Goal: Task Accomplishment & Management: Manage account settings

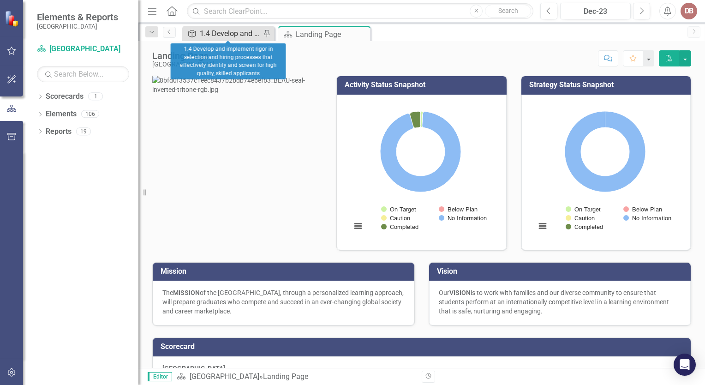
click at [208, 38] on div "1.4 Develop and implement rigor in selection and hiring processes that effectiv…" at bounding box center [230, 34] width 61 height 12
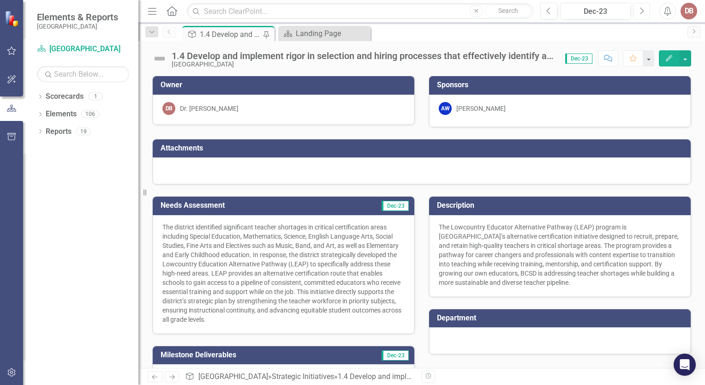
click at [649, 9] on button "Next" at bounding box center [641, 11] width 17 height 17
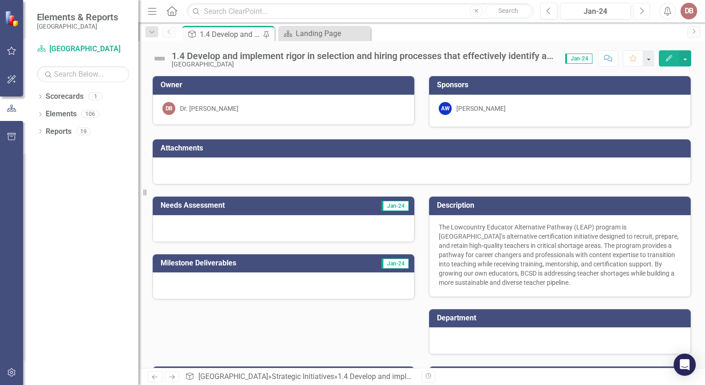
scroll to position [66, 0]
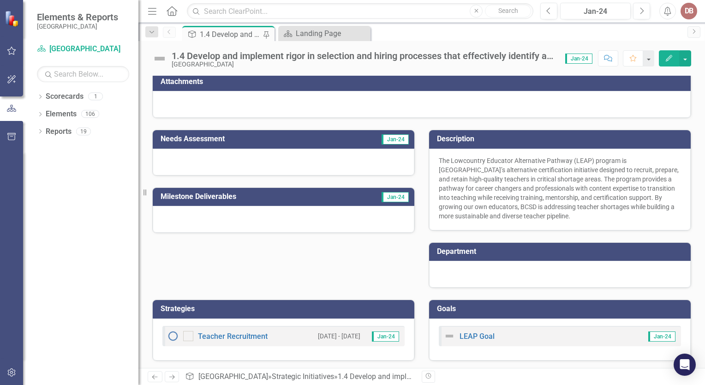
click at [225, 164] on div at bounding box center [283, 161] width 261 height 27
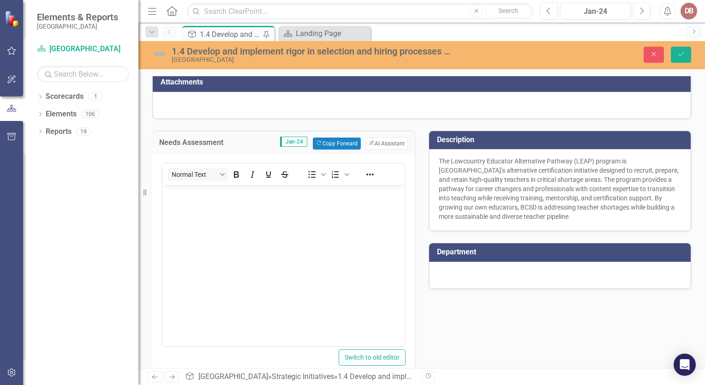
scroll to position [217, 0]
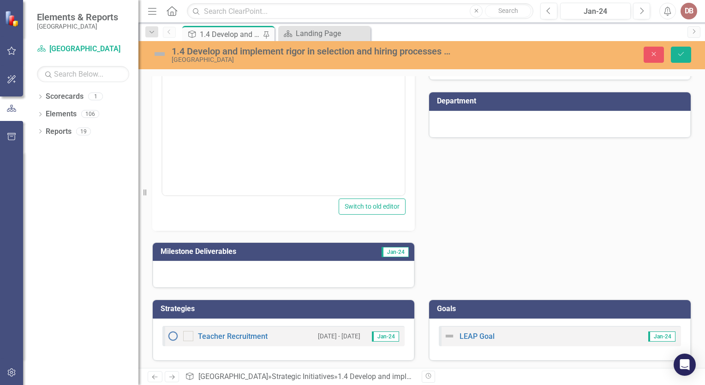
click at [202, 273] on div at bounding box center [283, 274] width 261 height 27
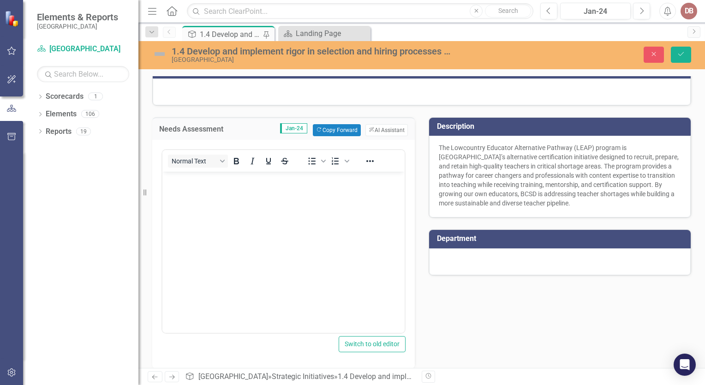
scroll to position [0, 0]
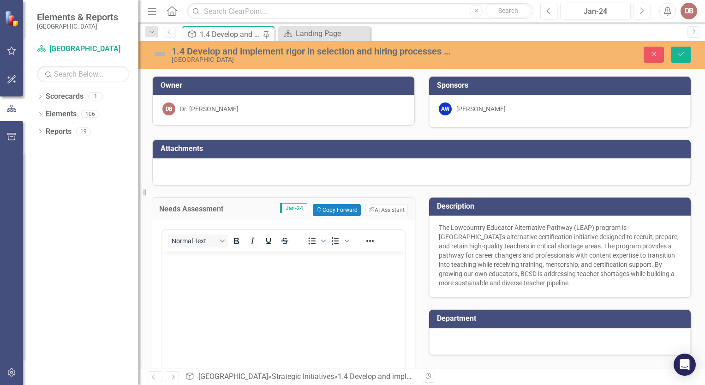
click at [392, 32] on div "Strategic Initiatives 1.4 Develop and implement rigor in selection and hiring p…" at bounding box center [431, 33] width 502 height 15
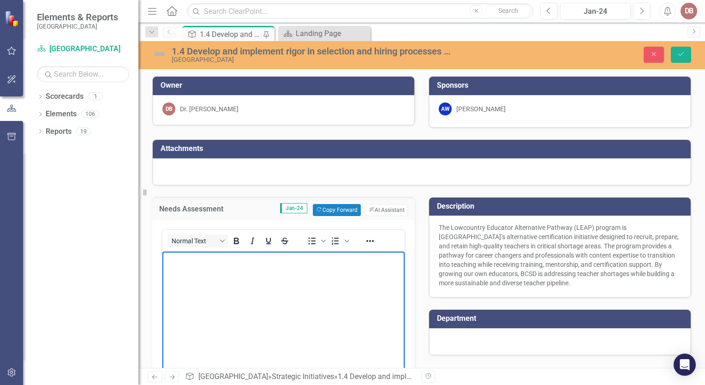
click at [217, 283] on body "Rich Text Area. Press ALT-0 for help." at bounding box center [283, 320] width 242 height 138
click at [143, 124] on div "Resize" at bounding box center [141, 192] width 7 height 385
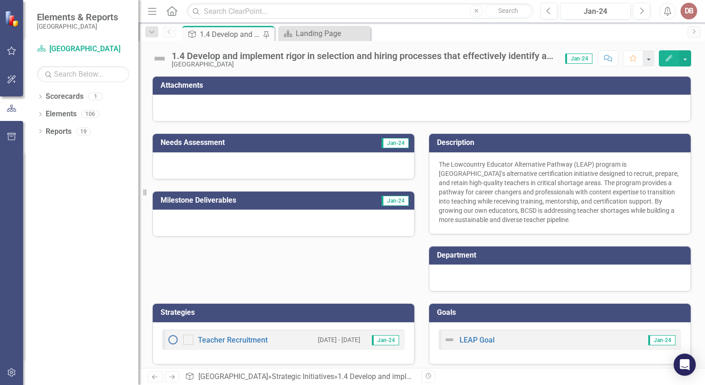
scroll to position [63, 0]
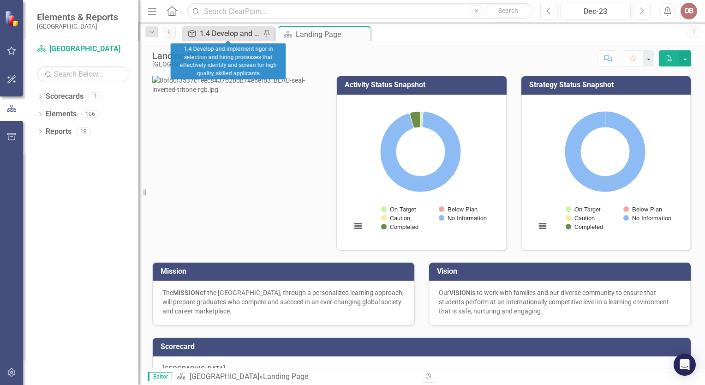
click at [220, 33] on div "1.4 Develop and implement rigor in selection and hiring processes that effectiv…" at bounding box center [230, 34] width 61 height 12
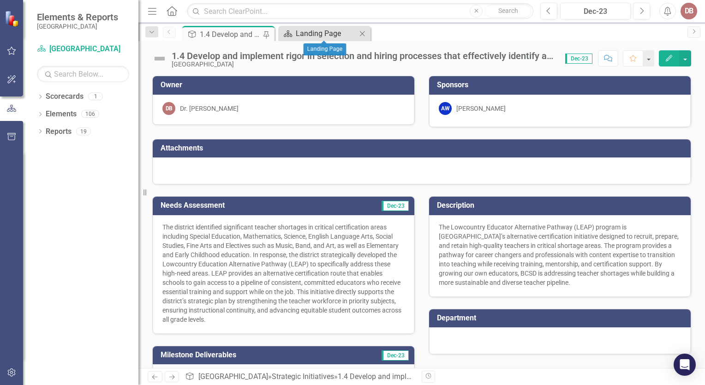
click at [301, 29] on div "Landing Page" at bounding box center [326, 34] width 61 height 12
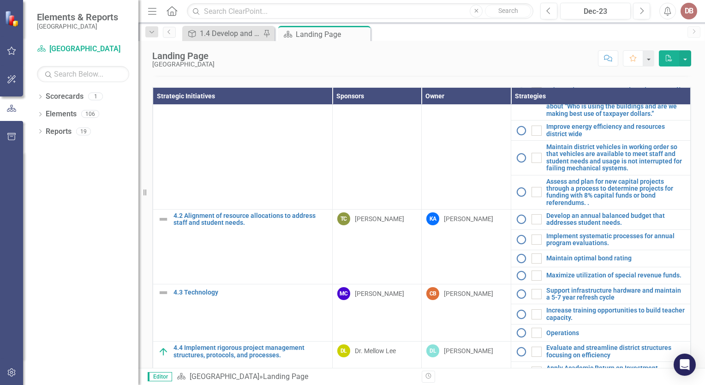
scroll to position [363, 0]
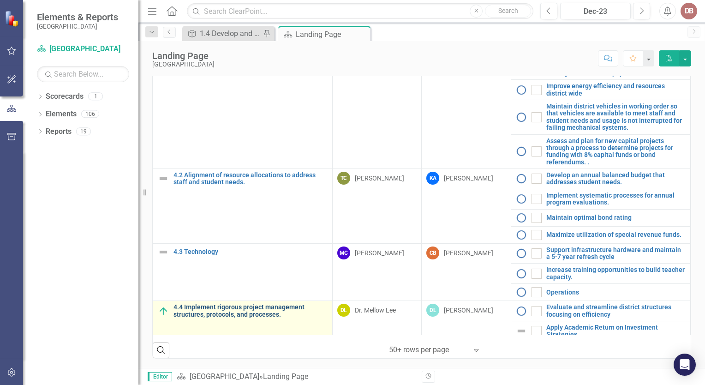
click at [238, 309] on link "4.4 Implement rigorous project management structures, protocols, and processes." at bounding box center [250, 310] width 154 height 14
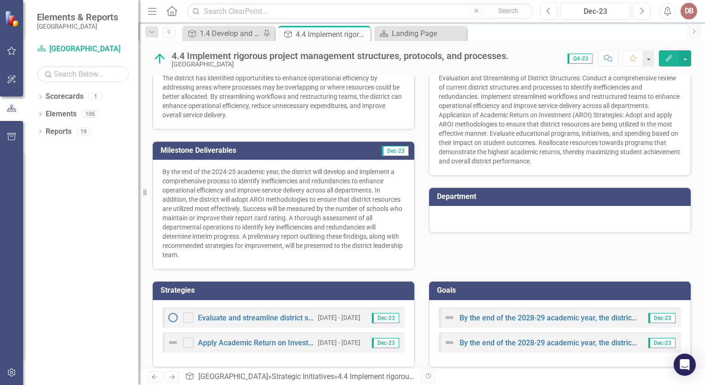
scroll to position [170, 0]
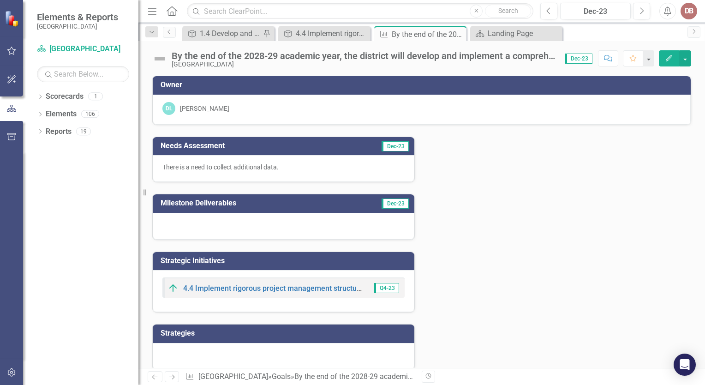
click at [404, 162] on div "There is a need to collect additional data." at bounding box center [283, 168] width 261 height 27
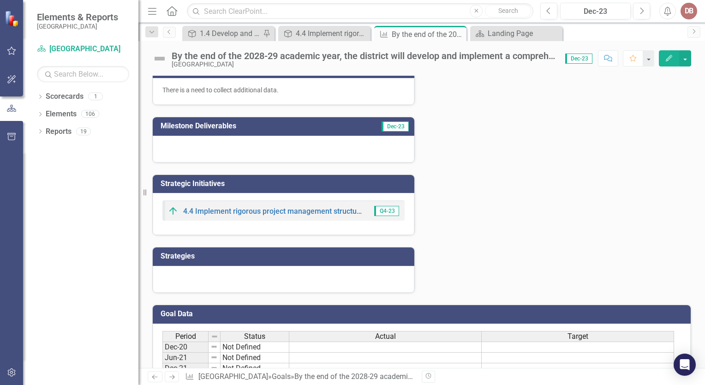
scroll to position [74, 0]
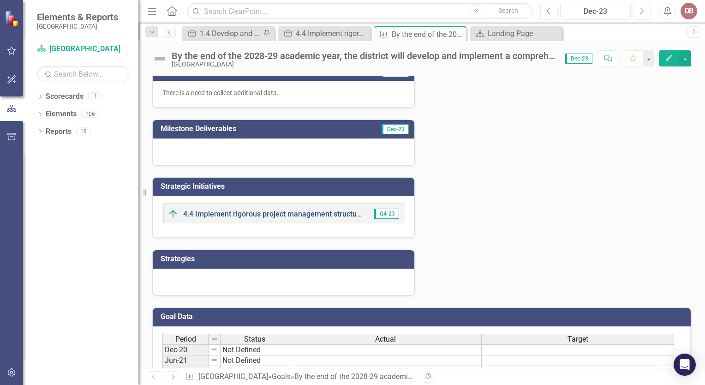
click at [276, 214] on link "4.4 Implement rigorous project management structures, protocols, and processes." at bounding box center [319, 213] width 273 height 9
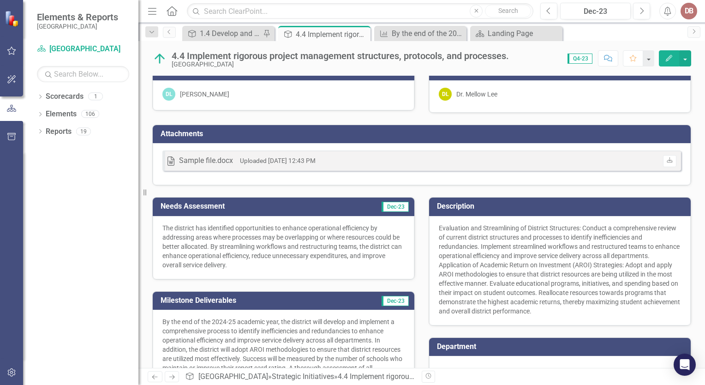
scroll to position [15, 0]
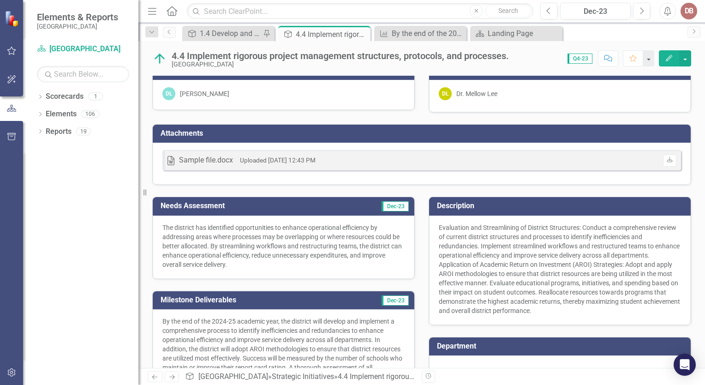
click at [309, 159] on small "Uploaded [DATE] 12:43 PM" at bounding box center [278, 159] width 76 height 7
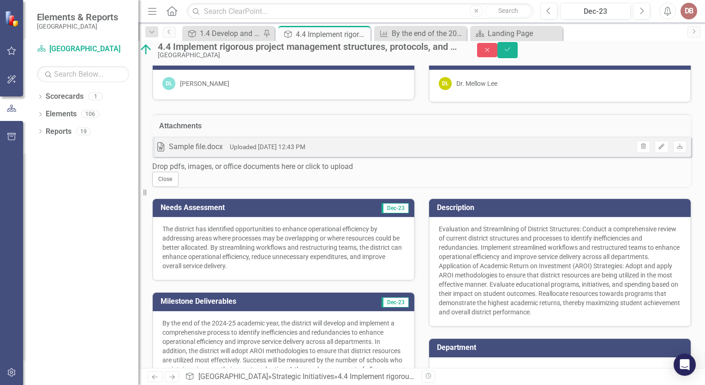
click at [305, 152] on div "Uploaded [DATE] 12:43 PM" at bounding box center [268, 147] width 76 height 11
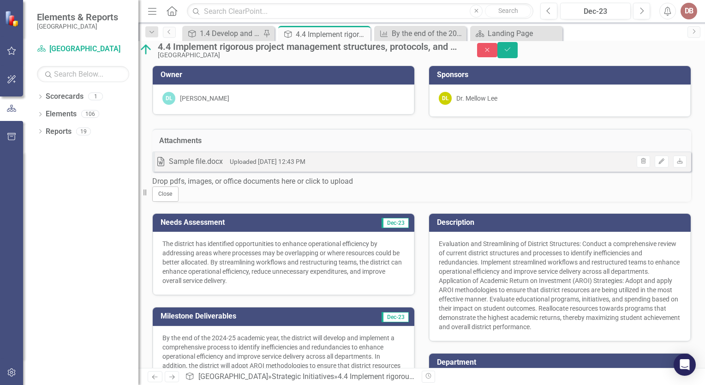
click at [207, 167] on div "Sample file.docx" at bounding box center [196, 161] width 54 height 11
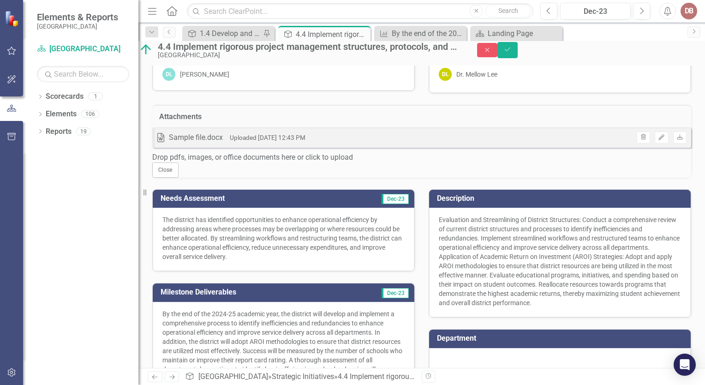
scroll to position [19, 0]
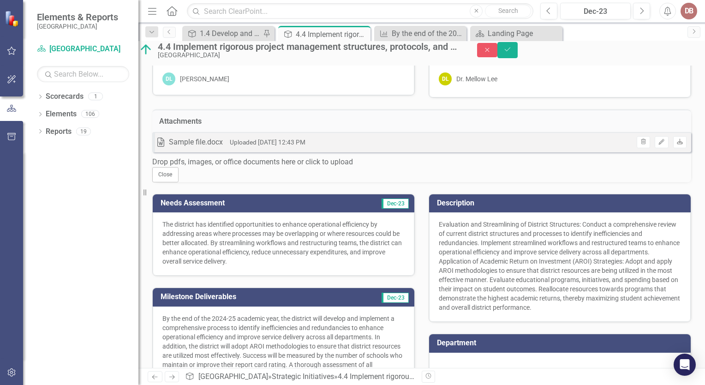
click at [676, 145] on icon "Download" at bounding box center [679, 142] width 7 height 6
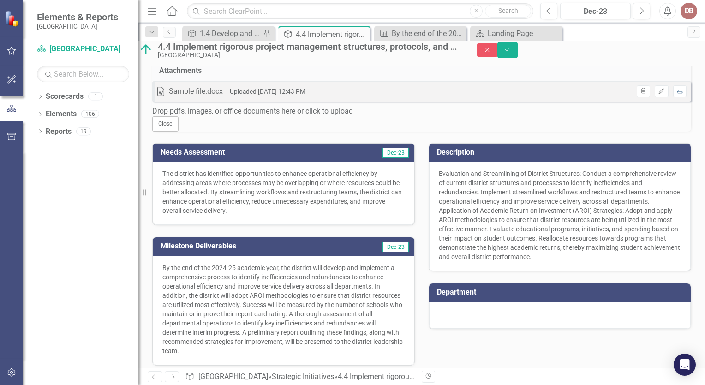
scroll to position [226, 0]
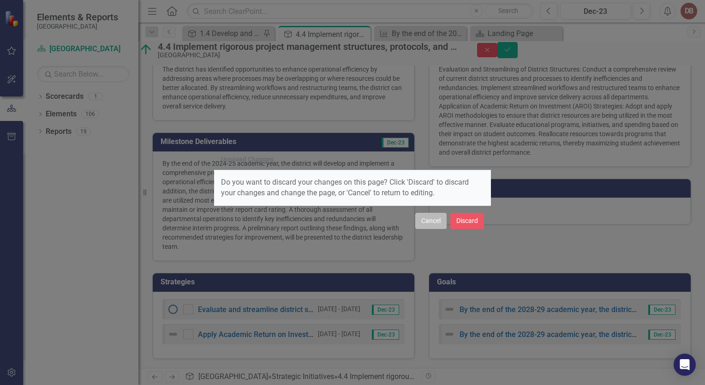
click at [426, 225] on button "Cancel" at bounding box center [430, 221] width 31 height 16
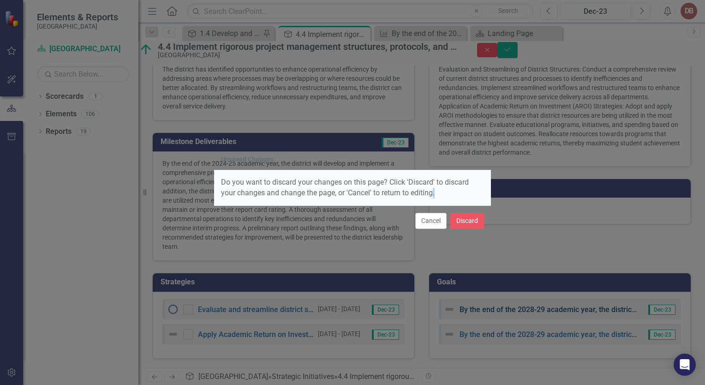
click at [570, 311] on div "Unsaved Changes Do you want to discard your changes on this page? Click 'Discar…" at bounding box center [352, 192] width 705 height 385
drag, startPoint x: 570, startPoint y: 311, endPoint x: 503, endPoint y: 255, distance: 87.1
click at [503, 255] on div "Unsaved Changes Do you want to discard your changes on this page? Click 'Discar…" at bounding box center [352, 192] width 705 height 385
click at [432, 221] on button "Cancel" at bounding box center [430, 221] width 31 height 16
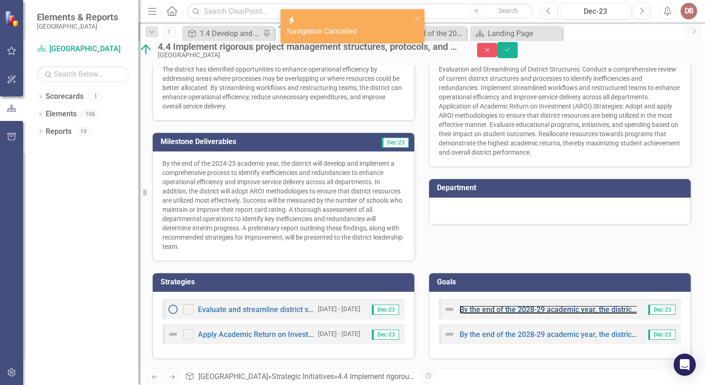
scroll to position [221, 0]
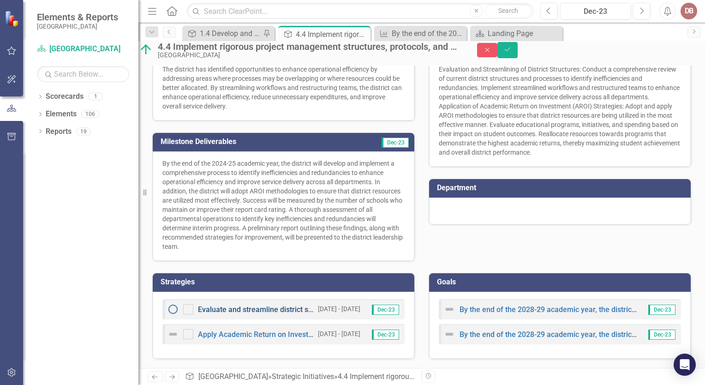
click at [243, 314] on link "Evaluate and streamline district structures focusing on efficiency" at bounding box center [305, 309] width 214 height 9
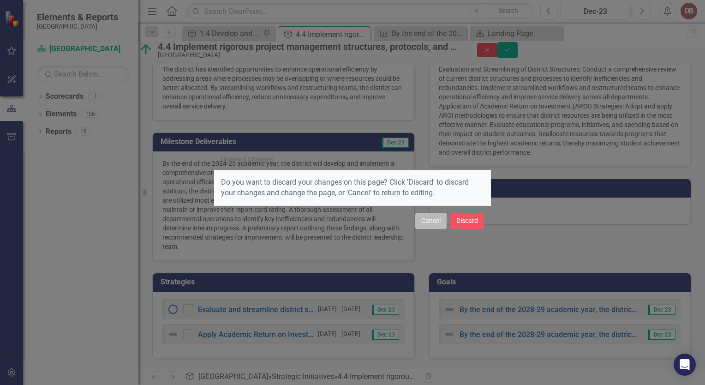
click at [421, 218] on button "Cancel" at bounding box center [430, 221] width 31 height 16
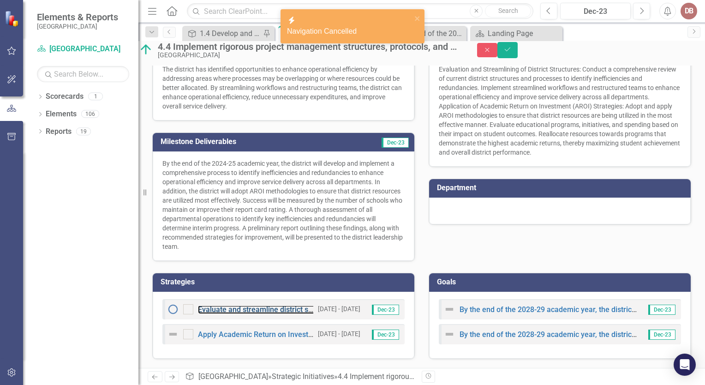
scroll to position [0, 0]
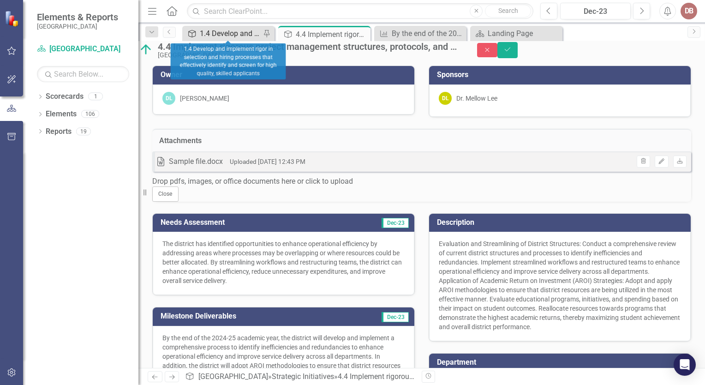
click at [208, 30] on div "1.4 Develop and implement rigor in selection and hiring processes that effectiv…" at bounding box center [230, 34] width 61 height 12
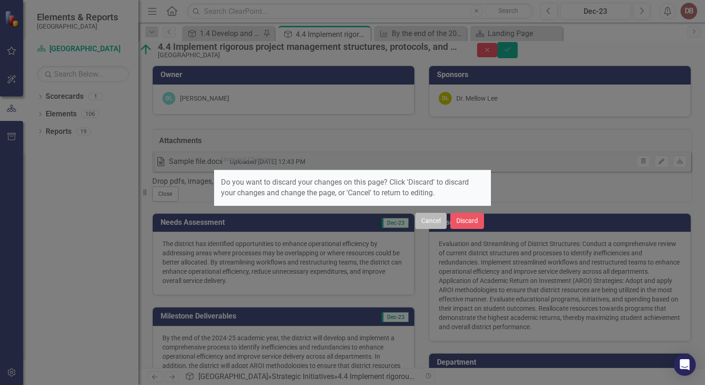
click at [437, 216] on button "Cancel" at bounding box center [430, 221] width 31 height 16
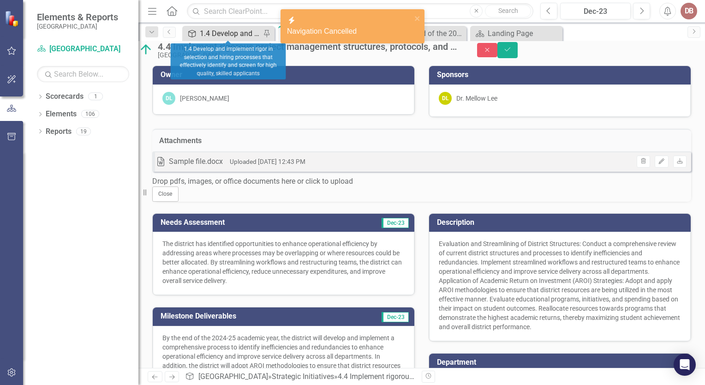
click at [212, 34] on div "1.4 Develop and implement rigor in selection and hiring processes that effectiv…" at bounding box center [230, 34] width 61 height 12
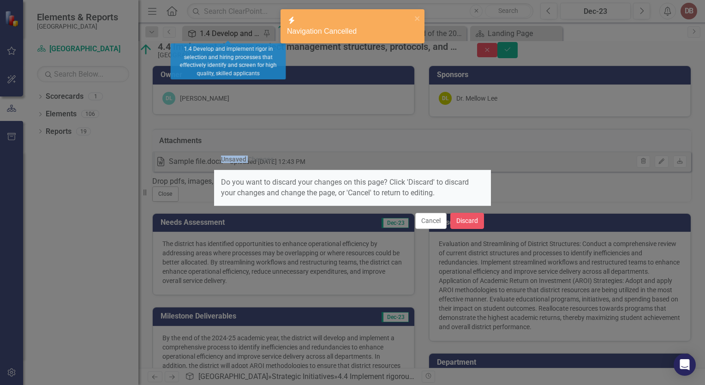
click at [212, 34] on div "Unsaved Changes Do you want to discard your changes on this page? Click 'Discar…" at bounding box center [352, 192] width 705 height 385
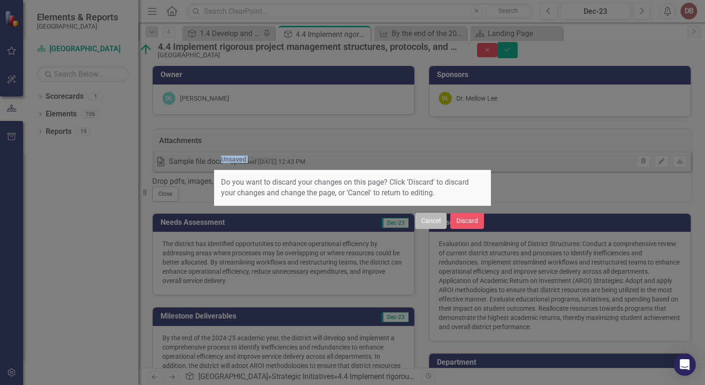
click at [427, 221] on button "Cancel" at bounding box center [430, 221] width 31 height 16
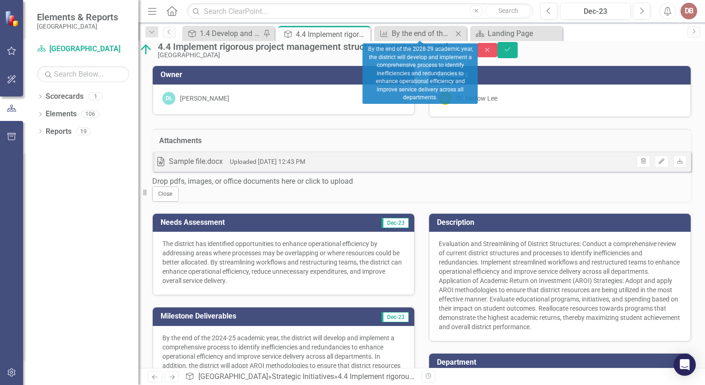
click at [457, 32] on icon at bounding box center [458, 33] width 5 height 5
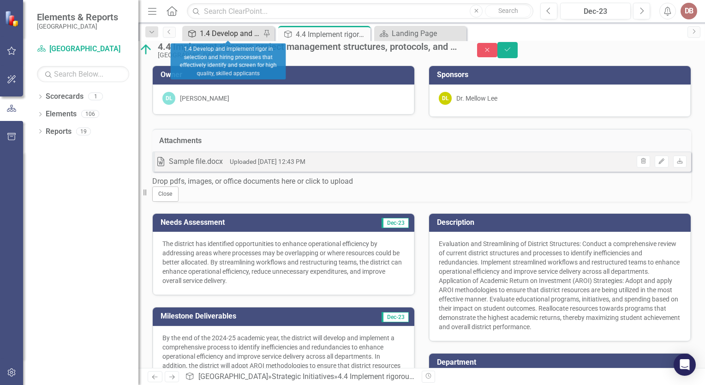
click at [248, 33] on div "1.4 Develop and implement rigor in selection and hiring processes that effectiv…" at bounding box center [230, 34] width 61 height 12
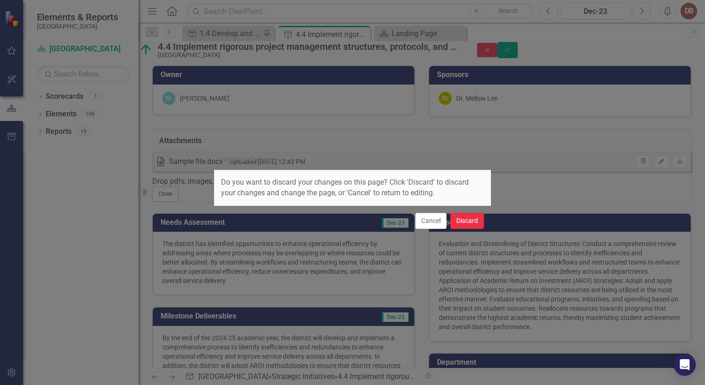
click at [481, 222] on button "Discard" at bounding box center [467, 221] width 34 height 16
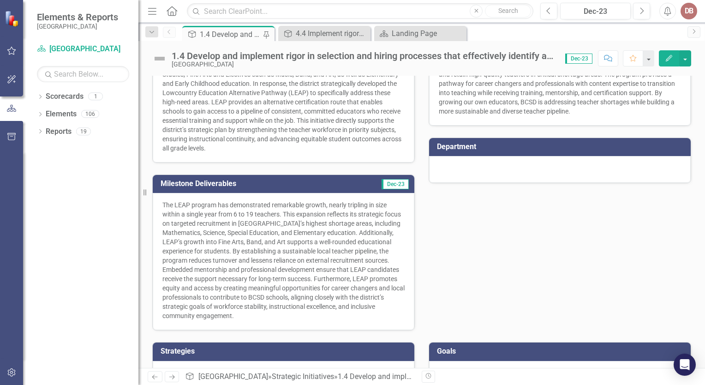
scroll to position [214, 0]
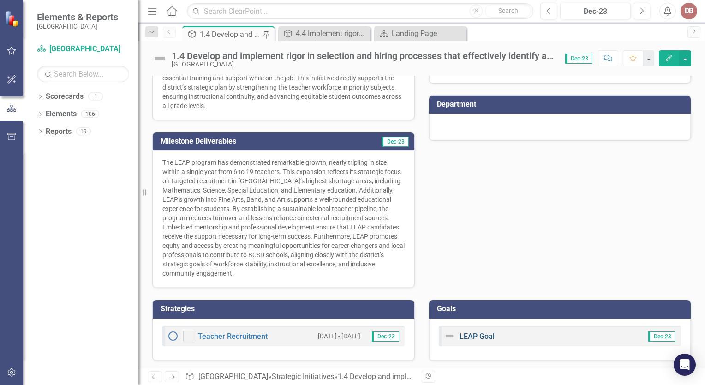
click at [463, 334] on link "LEAP Goal" at bounding box center [476, 336] width 35 height 9
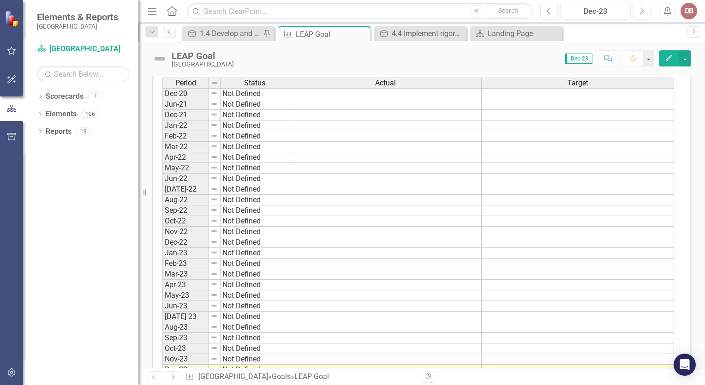
scroll to position [330, 0]
click at [244, 37] on div "1.4 Develop and implement rigor in selection and hiring processes that effectiv…" at bounding box center [230, 34] width 61 height 12
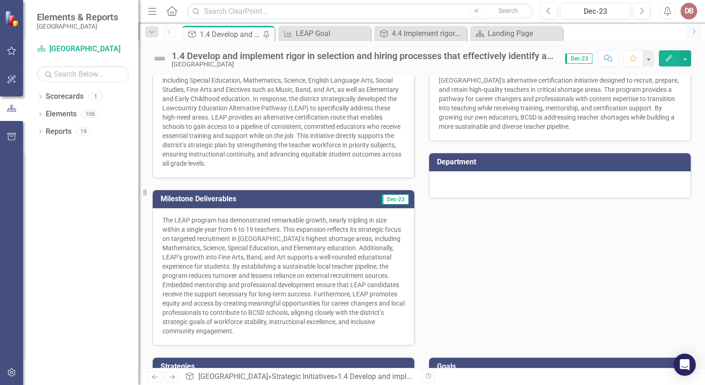
scroll to position [214, 0]
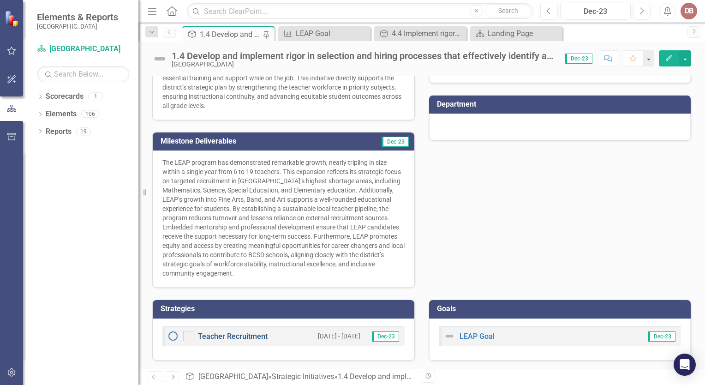
drag, startPoint x: 252, startPoint y: 335, endPoint x: 208, endPoint y: 331, distance: 43.5
click at [208, 332] on link "Teacher Recruitment" at bounding box center [233, 336] width 70 height 9
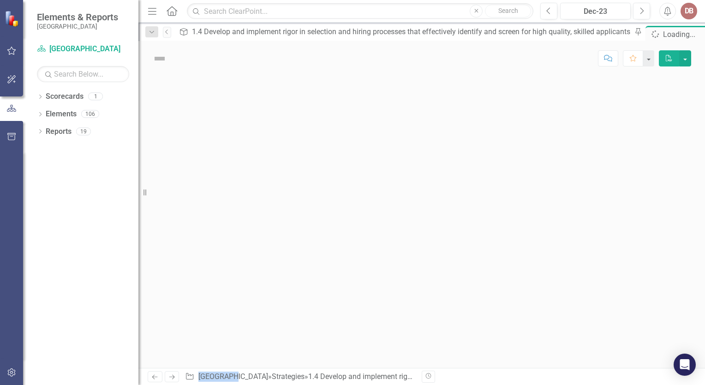
click at [208, 331] on div at bounding box center [421, 222] width 566 height 292
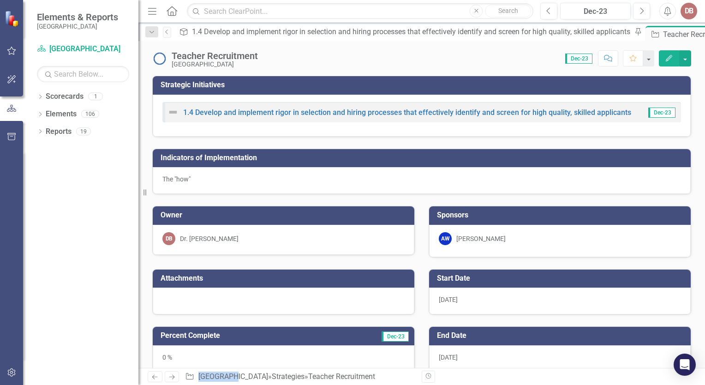
click at [226, 182] on p "The "how"" at bounding box center [421, 178] width 518 height 9
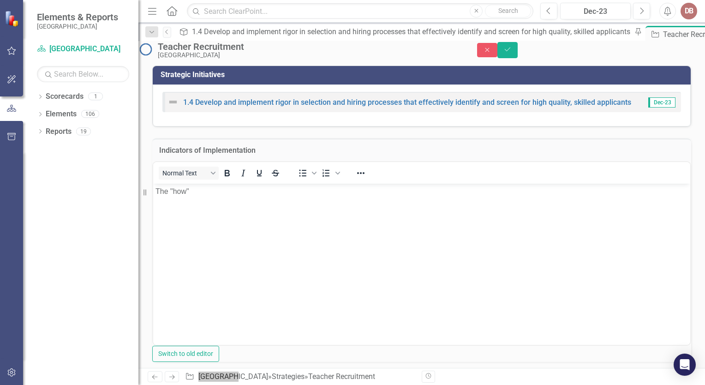
drag, startPoint x: 379, startPoint y: 365, endPoint x: 198, endPoint y: 193, distance: 249.2
click at [198, 193] on p "The "how"" at bounding box center [421, 190] width 532 height 11
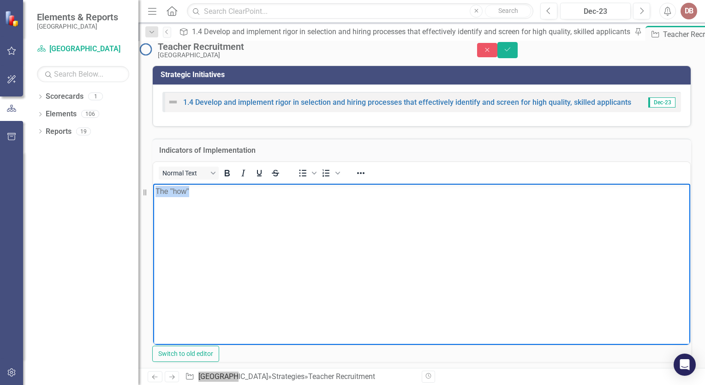
drag, startPoint x: 201, startPoint y: 192, endPoint x: 122, endPoint y: 181, distance: 80.1
click at [153, 183] on html "The "how"" at bounding box center [421, 252] width 537 height 138
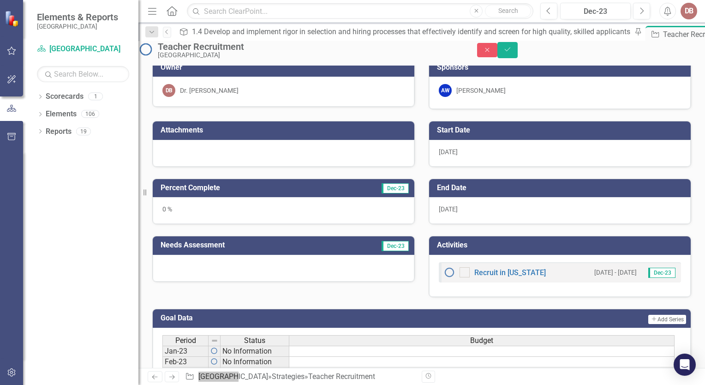
scroll to position [325, 0]
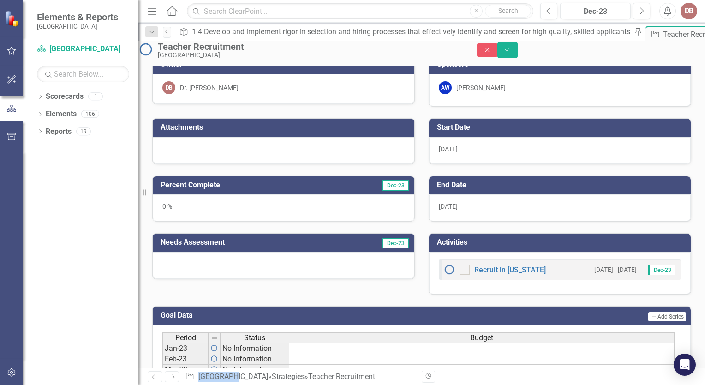
click at [459, 164] on div "[DATE]" at bounding box center [559, 150] width 261 height 27
click at [456, 164] on div "[DATE]" at bounding box center [559, 150] width 261 height 27
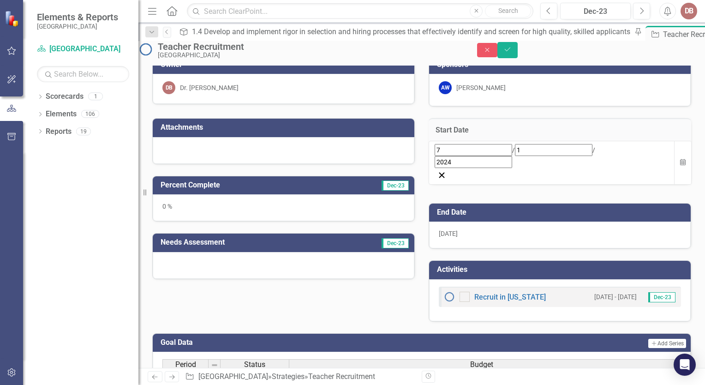
click at [475, 168] on div "[DATE]" at bounding box center [551, 156] width 234 height 24
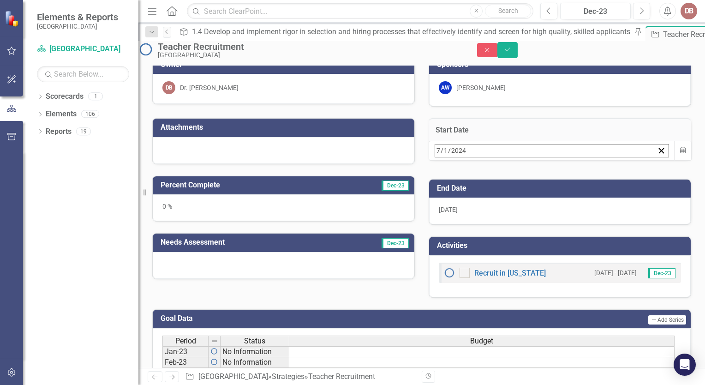
click at [475, 157] on div "[DATE] [DATE]" at bounding box center [544, 150] width 219 height 12
click at [470, 181] on button "‹" at bounding box center [460, 170] width 20 height 20
click at [520, 174] on span "[DATE]" at bounding box center [509, 169] width 20 height 7
click at [468, 208] on abbr "January" at bounding box center [456, 203] width 23 height 7
click at [549, 181] on button "[DATE]" at bounding box center [509, 170] width 79 height 20
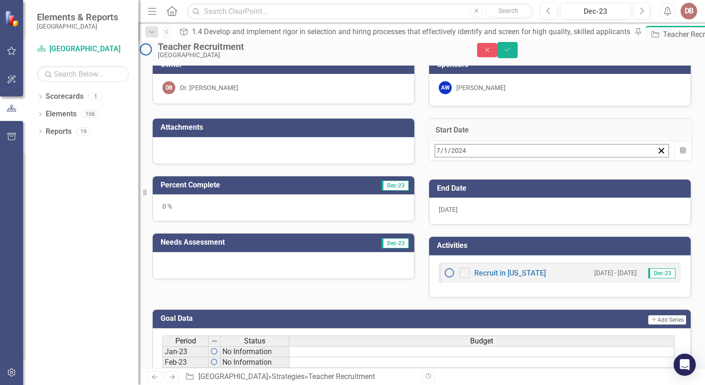
click at [468, 208] on abbr "January" at bounding box center [456, 203] width 23 height 7
click at [470, 181] on button "‹" at bounding box center [460, 170] width 20 height 20
click at [557, 211] on abbr "1" at bounding box center [555, 207] width 4 height 7
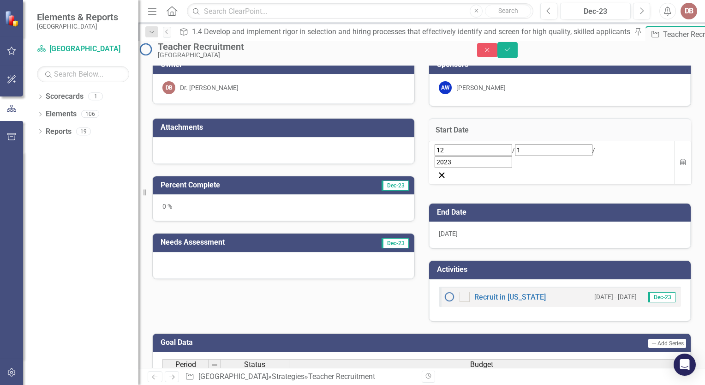
click at [493, 168] on div "[DATE]" at bounding box center [551, 156] width 234 height 24
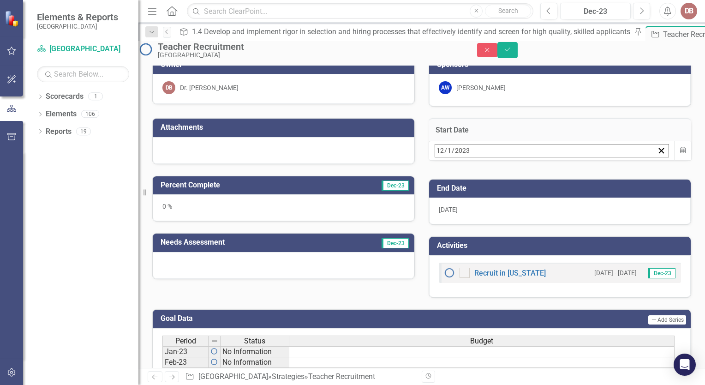
click at [450, 181] on button "«" at bounding box center [439, 170] width 20 height 20
click at [590, 181] on button "»" at bounding box center [580, 170] width 20 height 20
drag, startPoint x: 612, startPoint y: 206, endPoint x: 531, endPoint y: 212, distance: 81.4
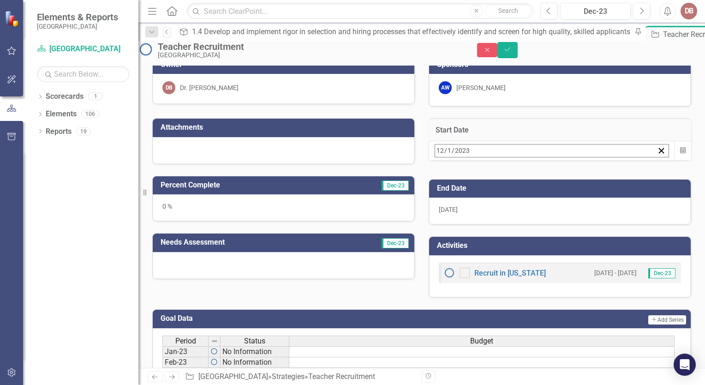
click at [531, 181] on div "« ‹ [DATE] › »" at bounding box center [509, 170] width 160 height 20
click at [531, 181] on button "[DATE]" at bounding box center [509, 170] width 79 height 20
click at [468, 208] on abbr "January" at bounding box center [456, 203] width 23 height 7
click at [452, 216] on button "1" at bounding box center [440, 207] width 23 height 17
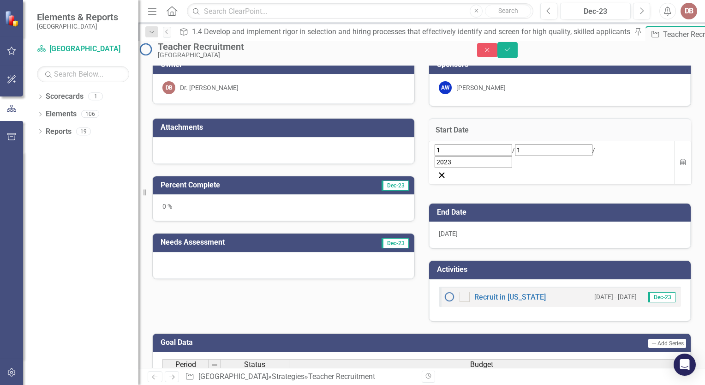
click at [478, 248] on div "[DATE]" at bounding box center [559, 234] width 261 height 27
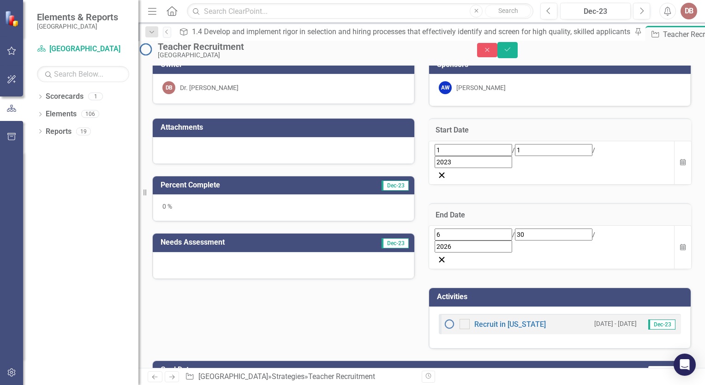
click at [494, 248] on div "[DATE]" at bounding box center [551, 240] width 234 height 24
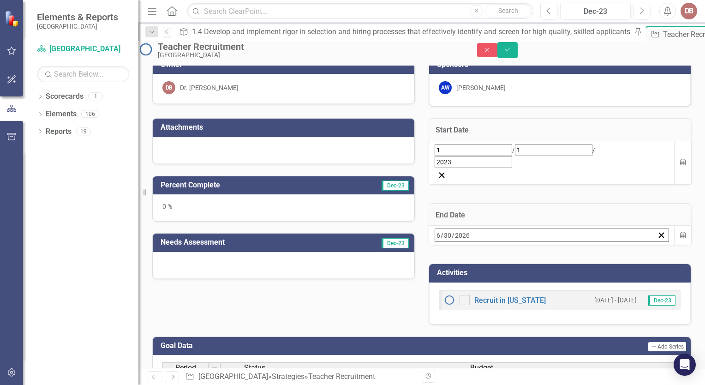
click at [570, 265] on button "›" at bounding box center [559, 255] width 20 height 20
click at [590, 265] on button "»" at bounding box center [580, 255] width 20 height 20
click at [450, 265] on button "«" at bounding box center [439, 255] width 20 height 20
click at [590, 265] on button "»" at bounding box center [580, 255] width 20 height 20
click at [470, 265] on button "‹" at bounding box center [460, 255] width 20 height 20
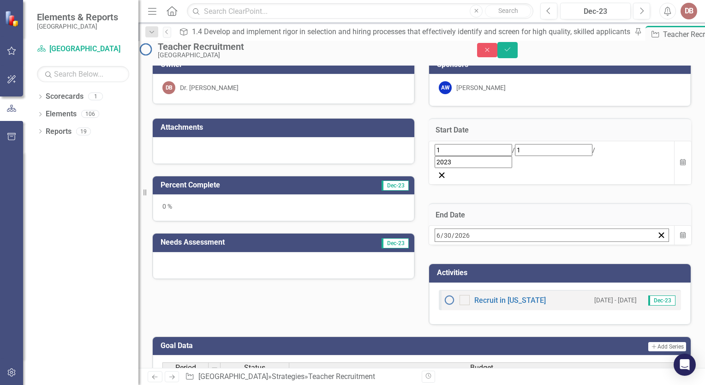
click at [470, 265] on button "‹" at bounding box center [460, 255] width 20 height 20
click at [570, 265] on button "›" at bounding box center [559, 255] width 20 height 20
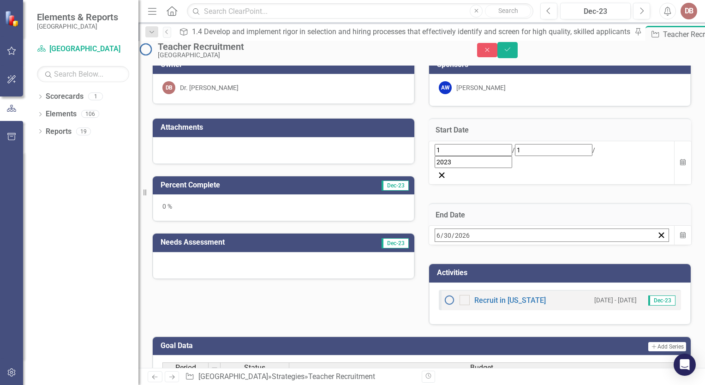
click at [570, 265] on button "›" at bounding box center [559, 255] width 20 height 20
click at [498, 298] on button "1" at bounding box center [486, 292] width 23 height 17
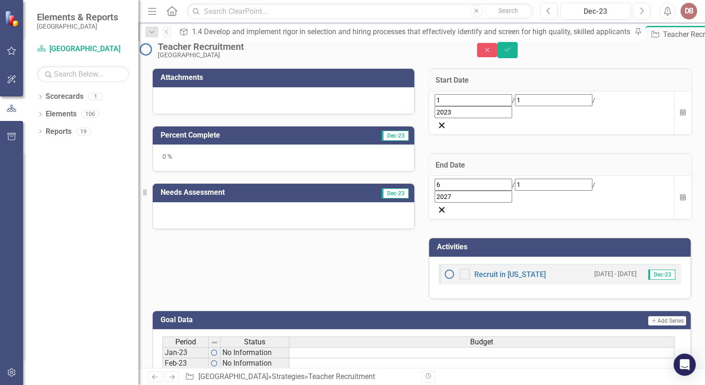
scroll to position [376, 0]
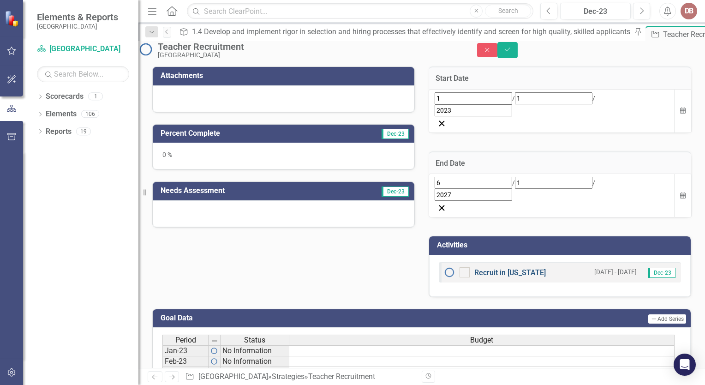
click at [492, 268] on link "Recruit in [US_STATE]" at bounding box center [509, 272] width 71 height 9
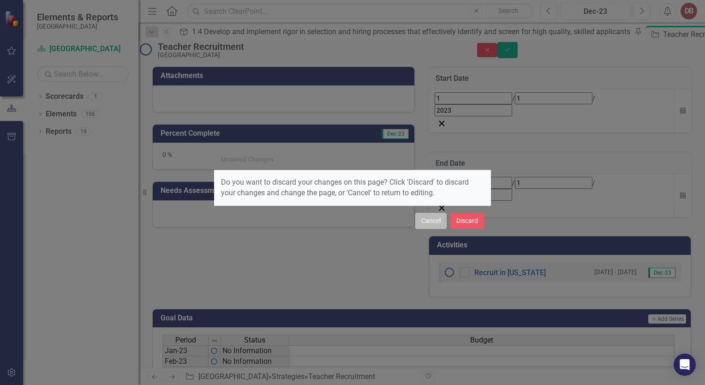
click at [428, 220] on button "Cancel" at bounding box center [430, 221] width 31 height 16
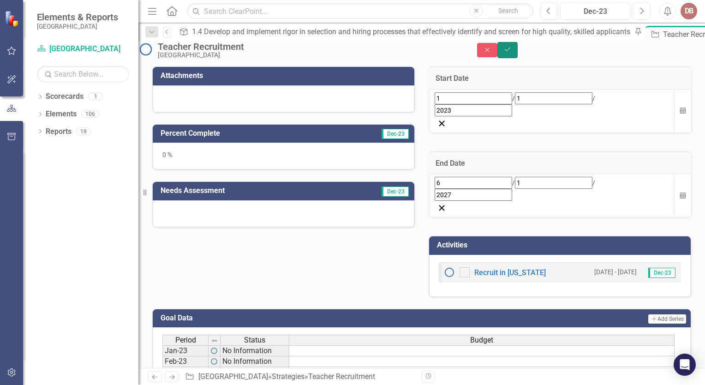
click at [511, 53] on icon "Save" at bounding box center [507, 49] width 8 height 6
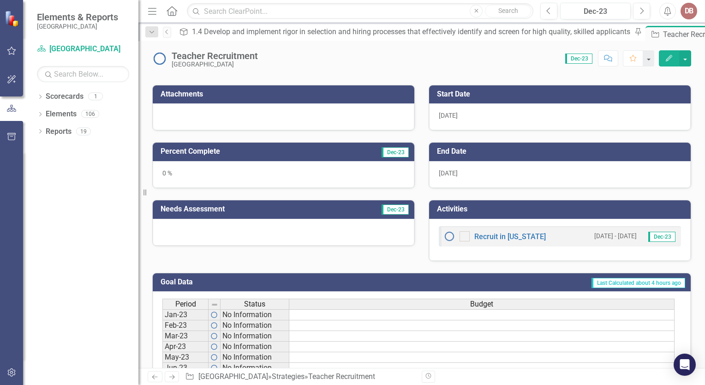
scroll to position [368, 0]
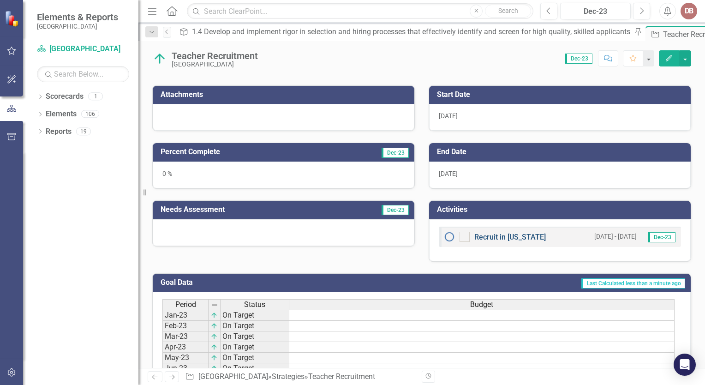
drag, startPoint x: 515, startPoint y: 234, endPoint x: 481, endPoint y: 233, distance: 33.7
click at [481, 233] on link "Recruit in [US_STATE]" at bounding box center [509, 236] width 71 height 9
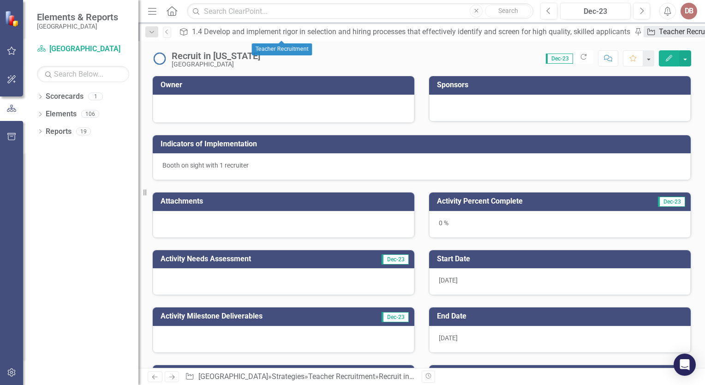
click at [659, 33] on div "Teacher Recruitment" at bounding box center [694, 32] width 70 height 12
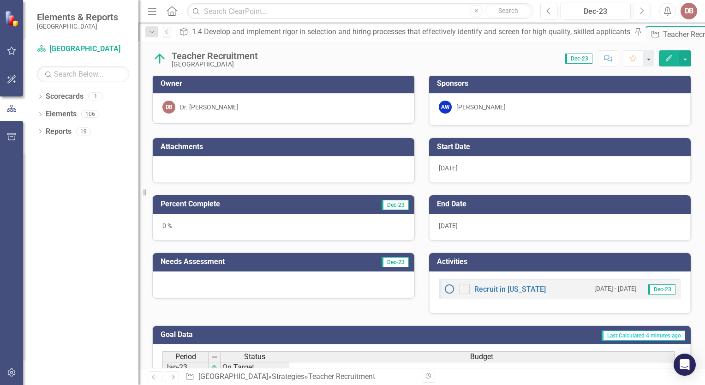
scroll to position [316, 0]
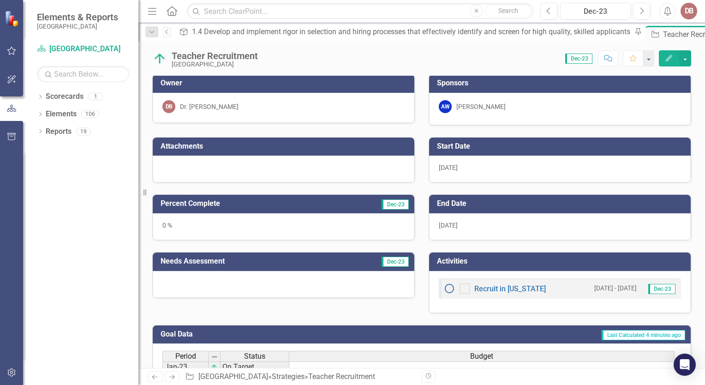
click at [297, 156] on div at bounding box center [283, 168] width 261 height 27
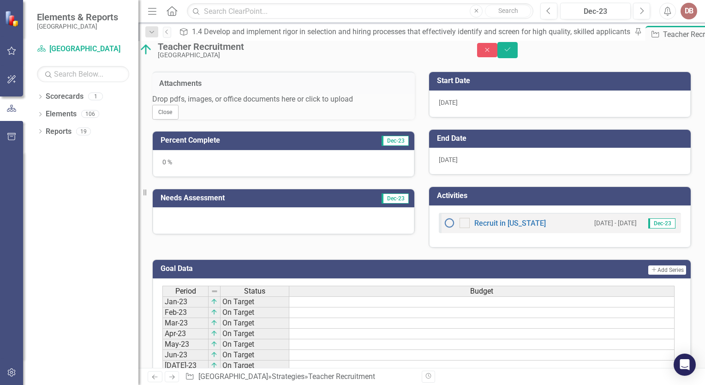
scroll to position [372, 0]
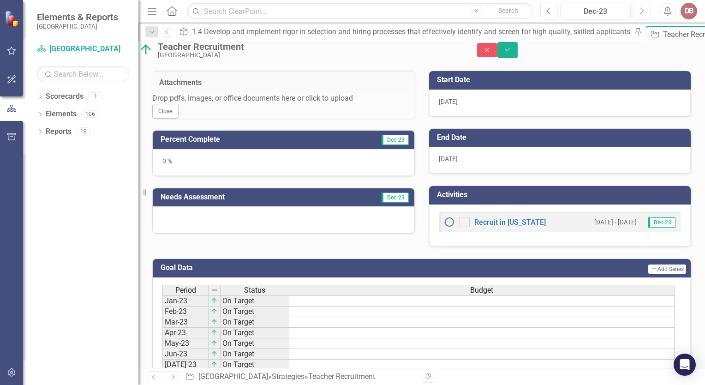
click at [230, 233] on div at bounding box center [283, 219] width 261 height 27
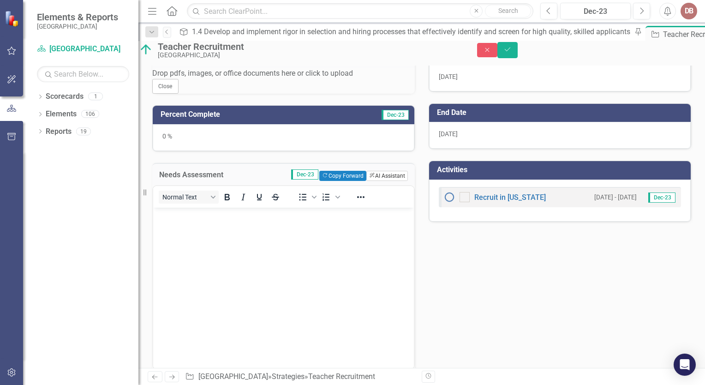
scroll to position [397, 0]
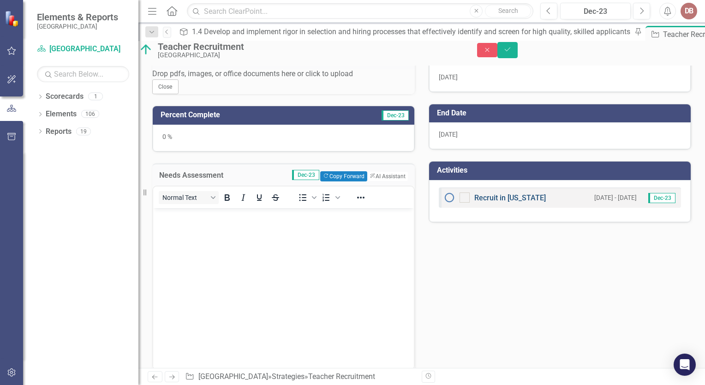
drag, startPoint x: 502, startPoint y: 207, endPoint x: 479, endPoint y: 205, distance: 22.7
drag, startPoint x: 479, startPoint y: 205, endPoint x: 467, endPoint y: 242, distance: 38.8
click at [467, 242] on div "Attachments Drop pdfs, images, or office documents here or click to upload Clos…" at bounding box center [421, 214] width 552 height 358
drag, startPoint x: 467, startPoint y: 242, endPoint x: 436, endPoint y: 270, distance: 42.4
click at [436, 270] on div "Attachments Drop pdfs, images, or office documents here or click to upload Clos…" at bounding box center [421, 214] width 552 height 358
